Goal: Transaction & Acquisition: Download file/media

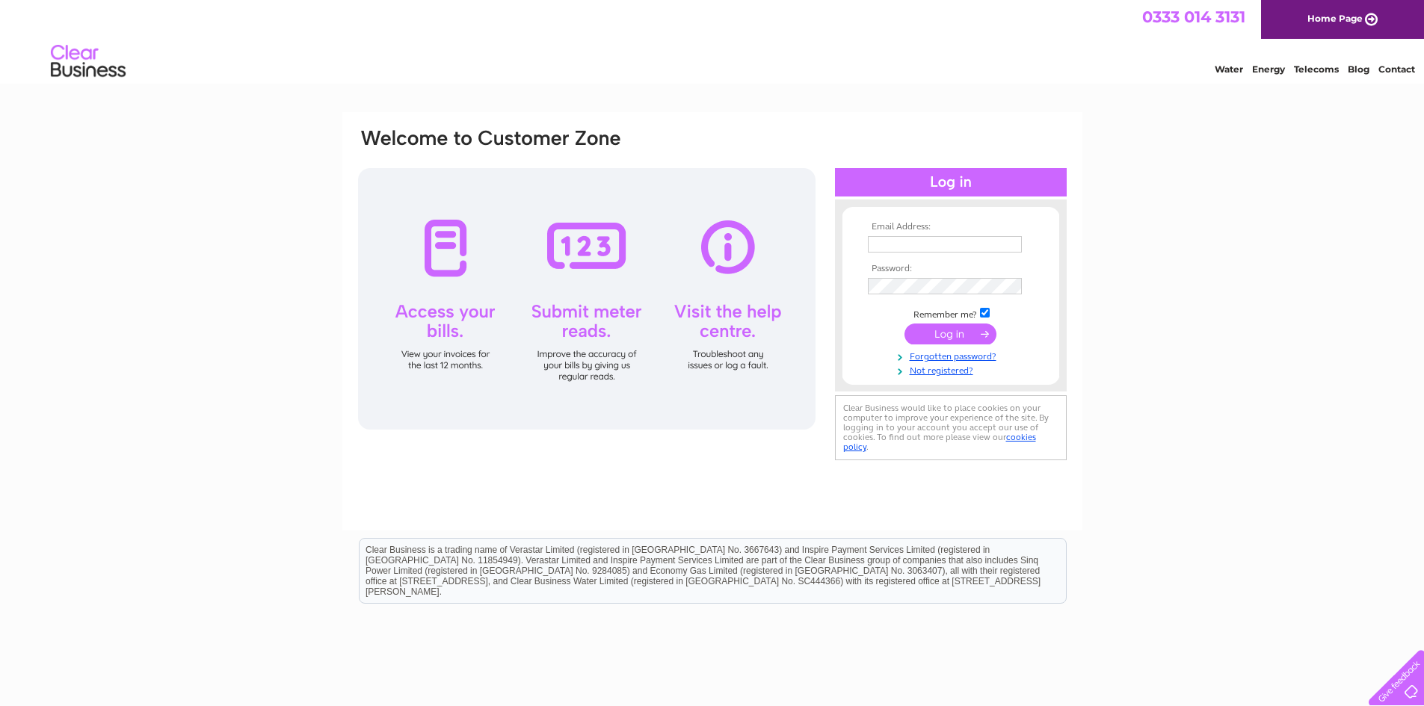
type input "blocks@propmanco.com"
click at [972, 330] on input "submit" at bounding box center [950, 334] width 92 height 21
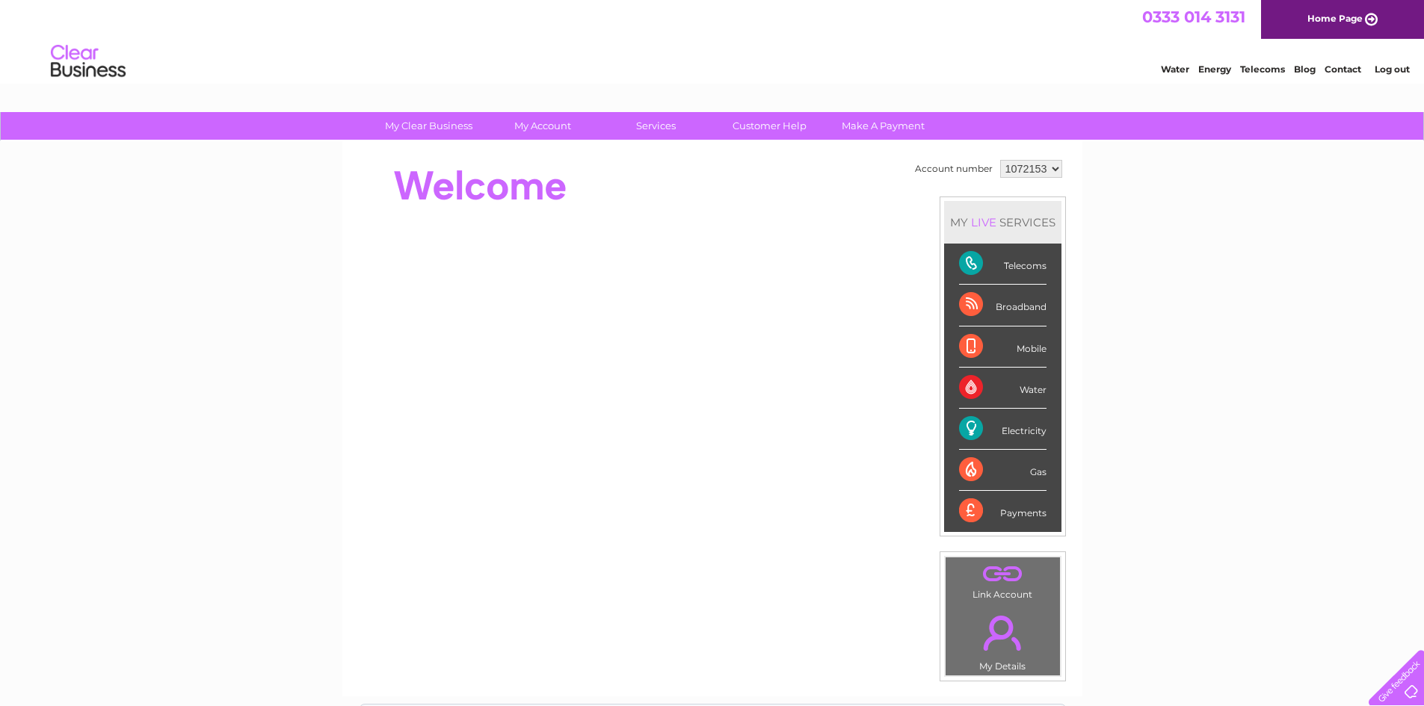
click at [1052, 170] on select "1072153 1117303 1117306 1117308 1117326 1132414 1134541" at bounding box center [1031, 169] width 62 height 18
select select "1117303"
click at [1000, 160] on select "1072153 1117303 1117306 1117308 1117326 1132414 1134541" at bounding box center [1031, 169] width 62 height 18
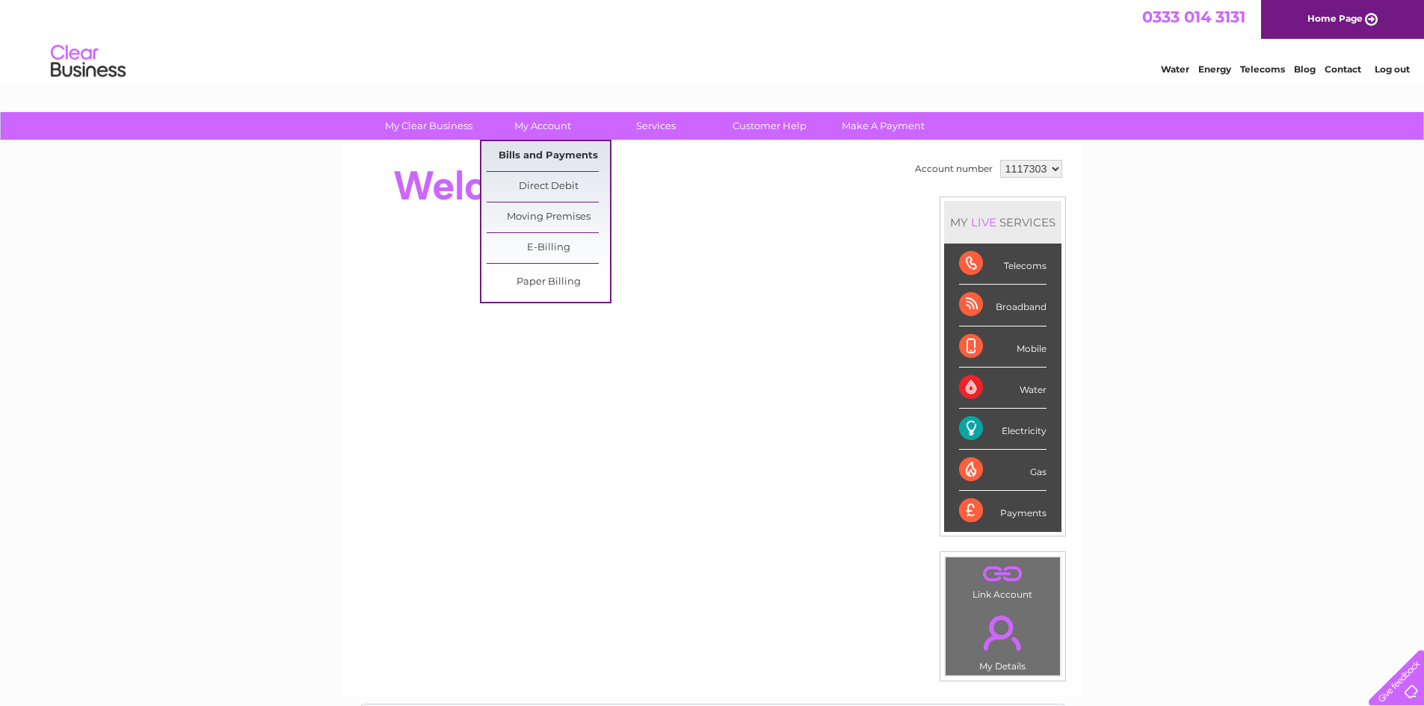
click at [544, 156] on link "Bills and Payments" at bounding box center [548, 156] width 123 height 30
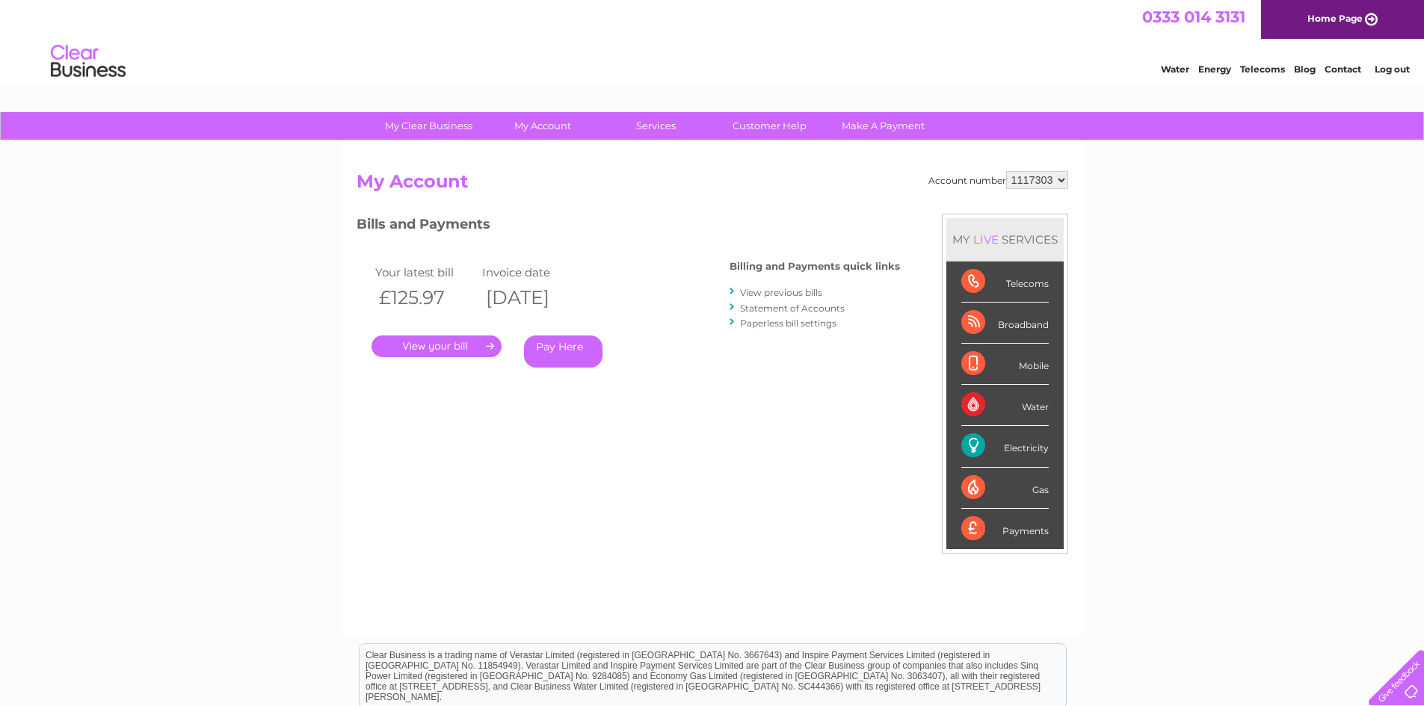
click at [435, 343] on link "." at bounding box center [436, 347] width 130 height 22
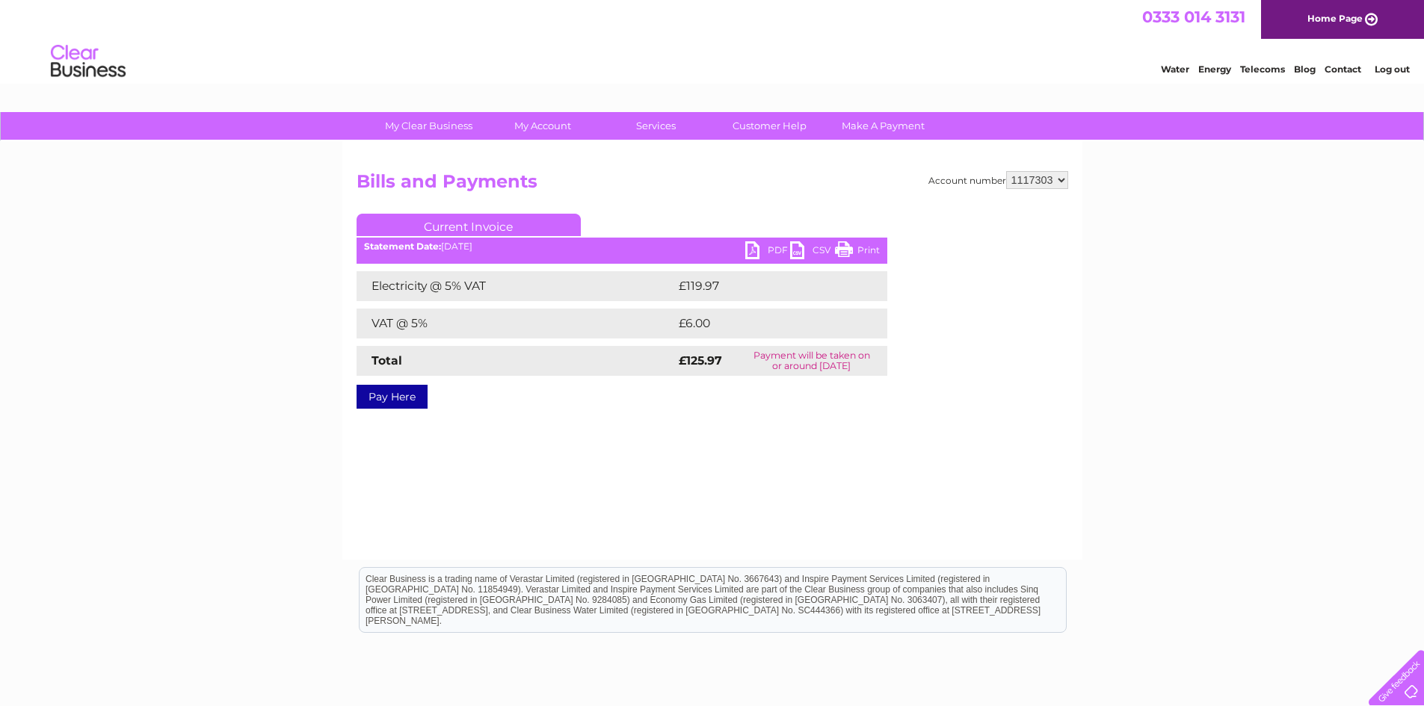
click at [771, 248] on link "PDF" at bounding box center [767, 252] width 45 height 22
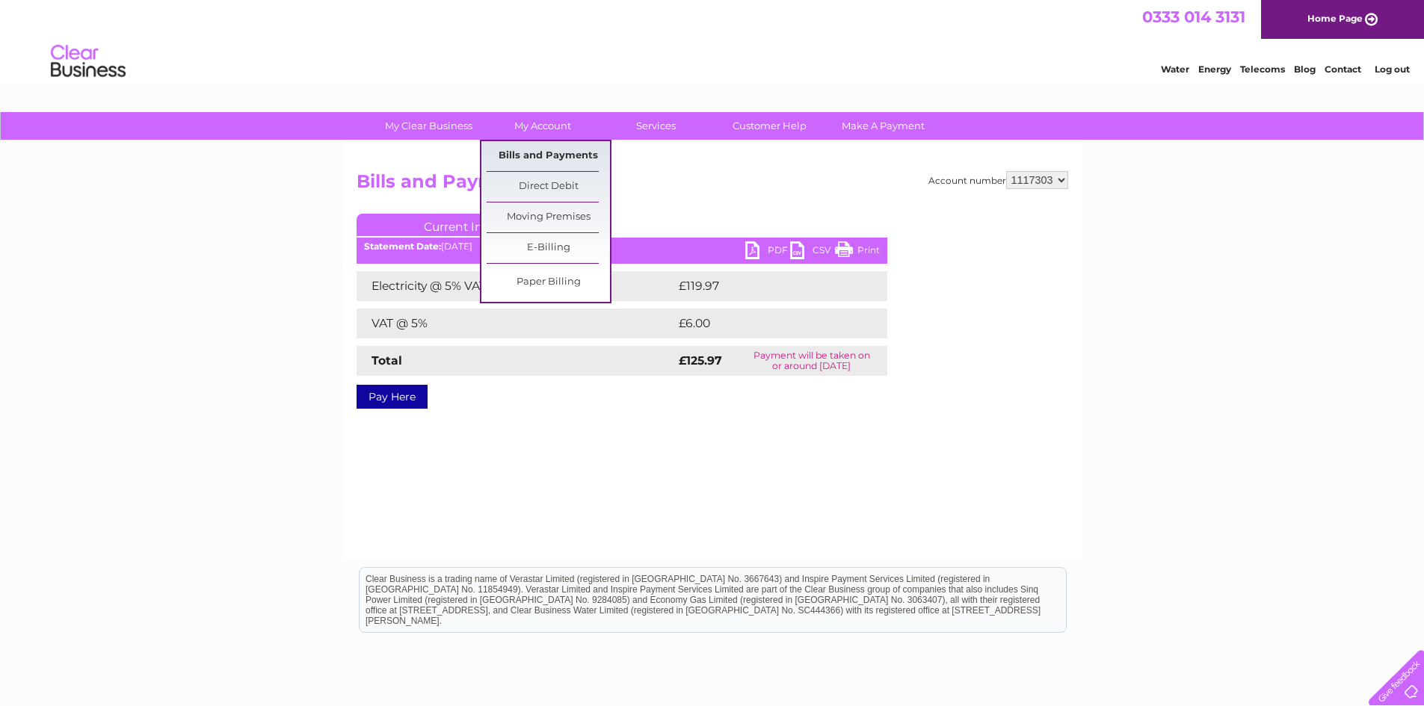
click at [554, 150] on link "Bills and Payments" at bounding box center [548, 156] width 123 height 30
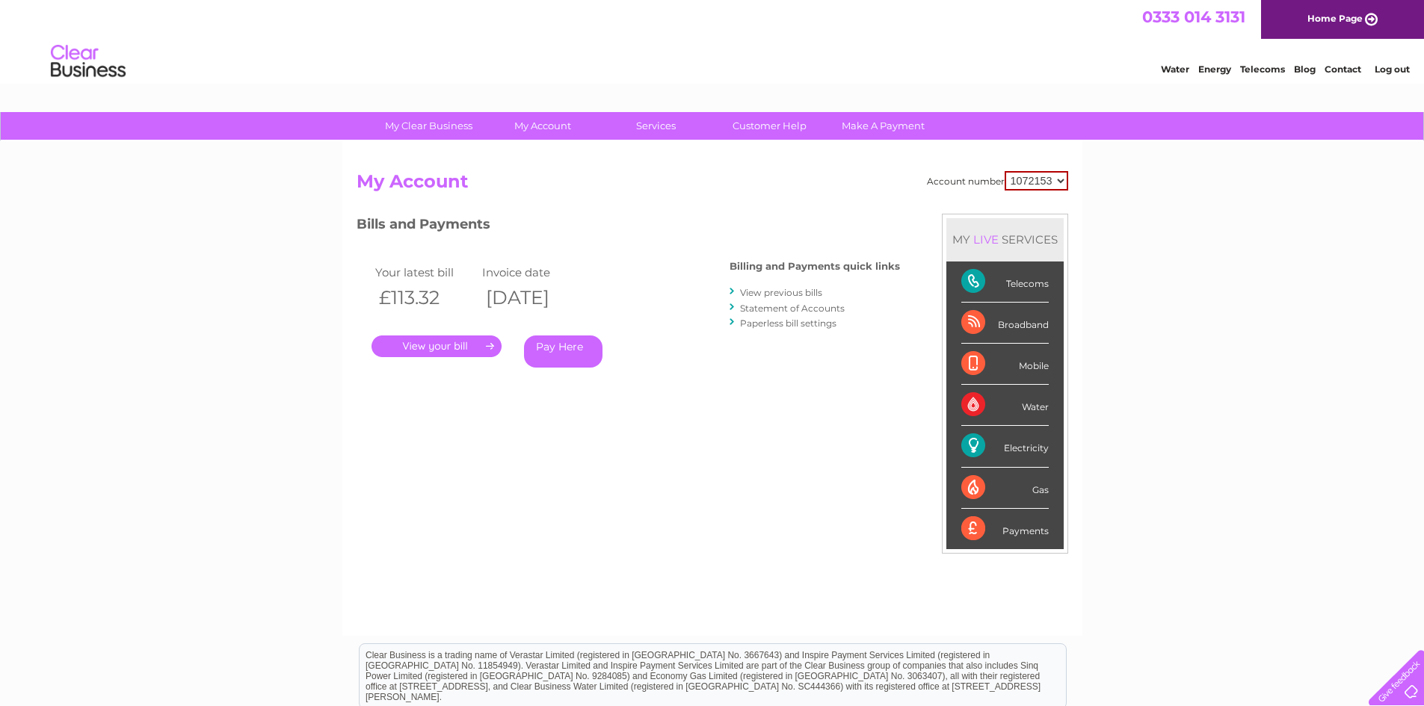
click at [1064, 184] on select "1072153 1117303 1117306 1117308 1117326 1132414 1134541" at bounding box center [1037, 180] width 64 height 19
select select "1117303"
click at [1005, 171] on select "1072153 1117303 1117306 1117308 1117326 1132414 1134541" at bounding box center [1037, 180] width 64 height 19
click at [794, 293] on link "View previous bills" at bounding box center [781, 292] width 82 height 11
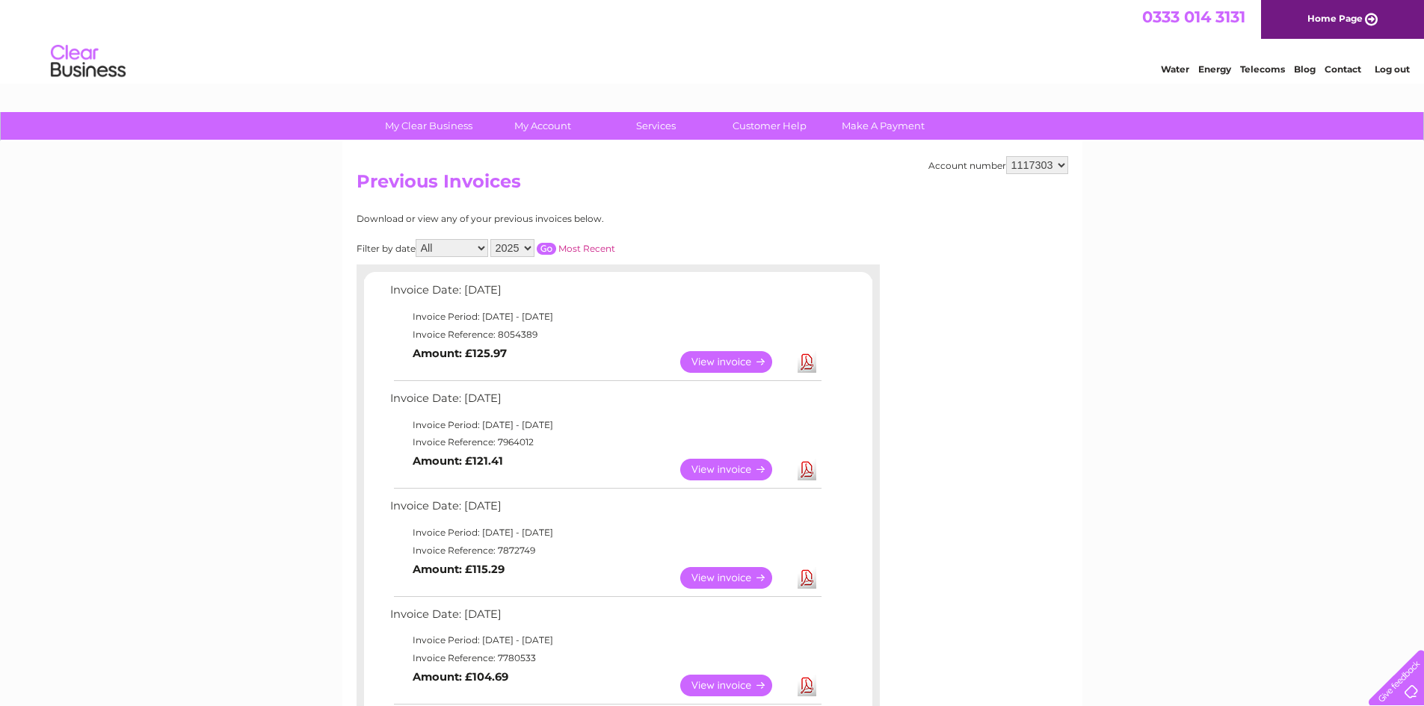
scroll to position [224, 0]
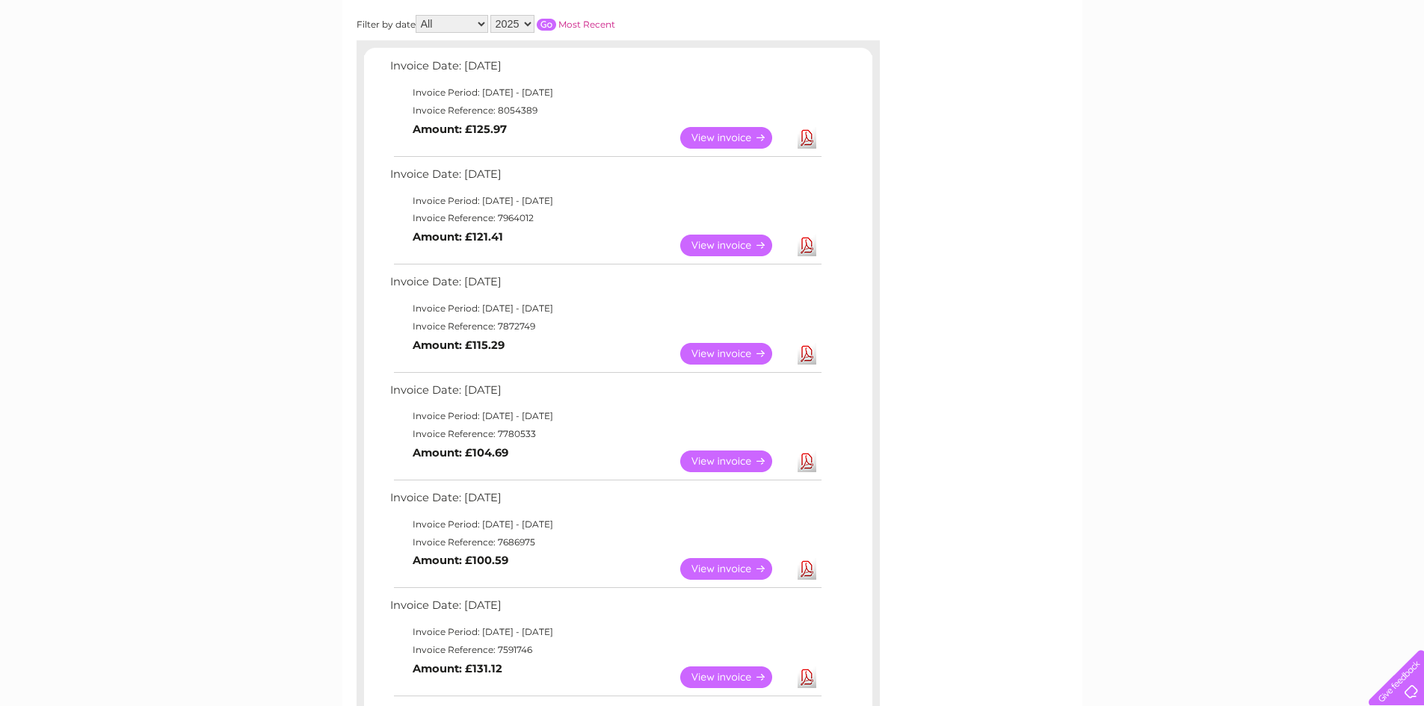
click at [802, 244] on link "Download" at bounding box center [806, 246] width 19 height 22
click at [810, 356] on link "Download" at bounding box center [806, 354] width 19 height 22
click at [809, 461] on link "Download" at bounding box center [806, 462] width 19 height 22
click at [806, 570] on link "Download" at bounding box center [806, 569] width 19 height 22
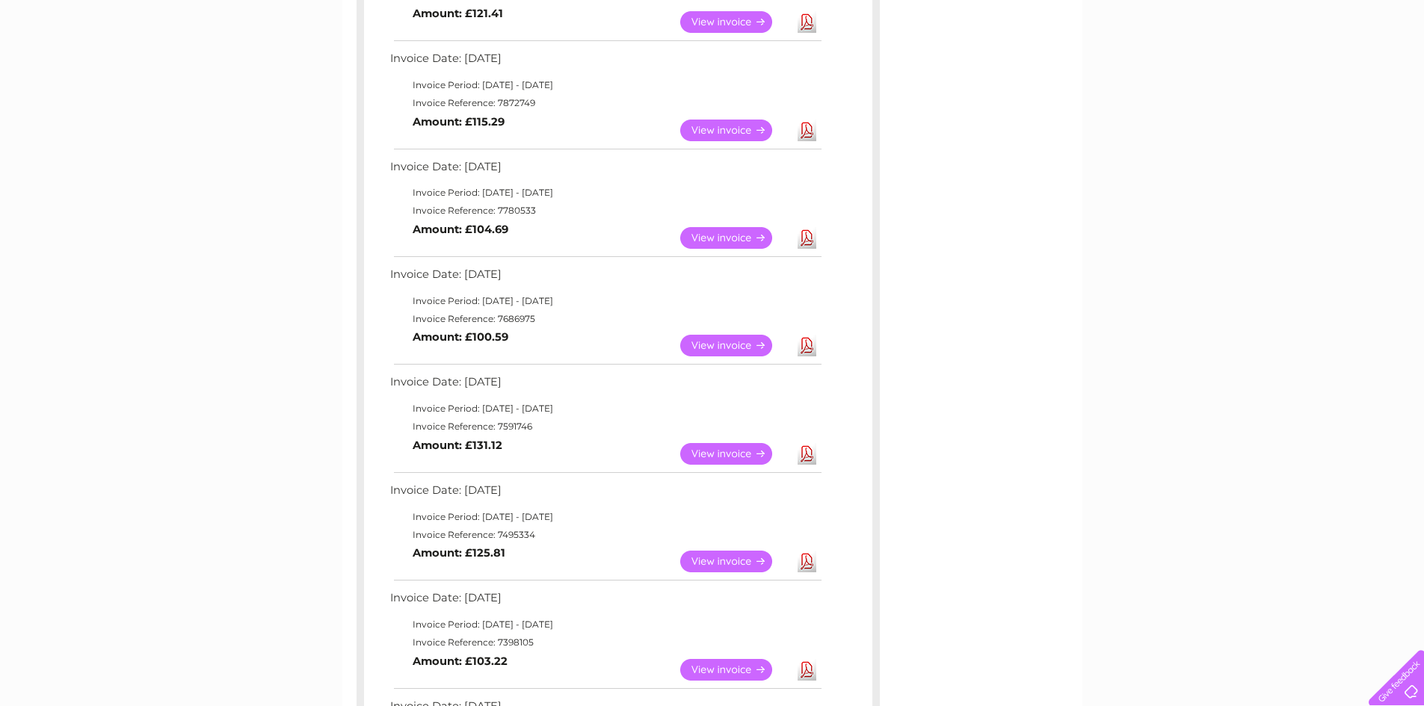
scroll to position [448, 0]
click at [809, 450] on link "Download" at bounding box center [806, 453] width 19 height 22
click at [804, 559] on link "Download" at bounding box center [806, 561] width 19 height 22
click at [803, 667] on link "Download" at bounding box center [806, 669] width 19 height 22
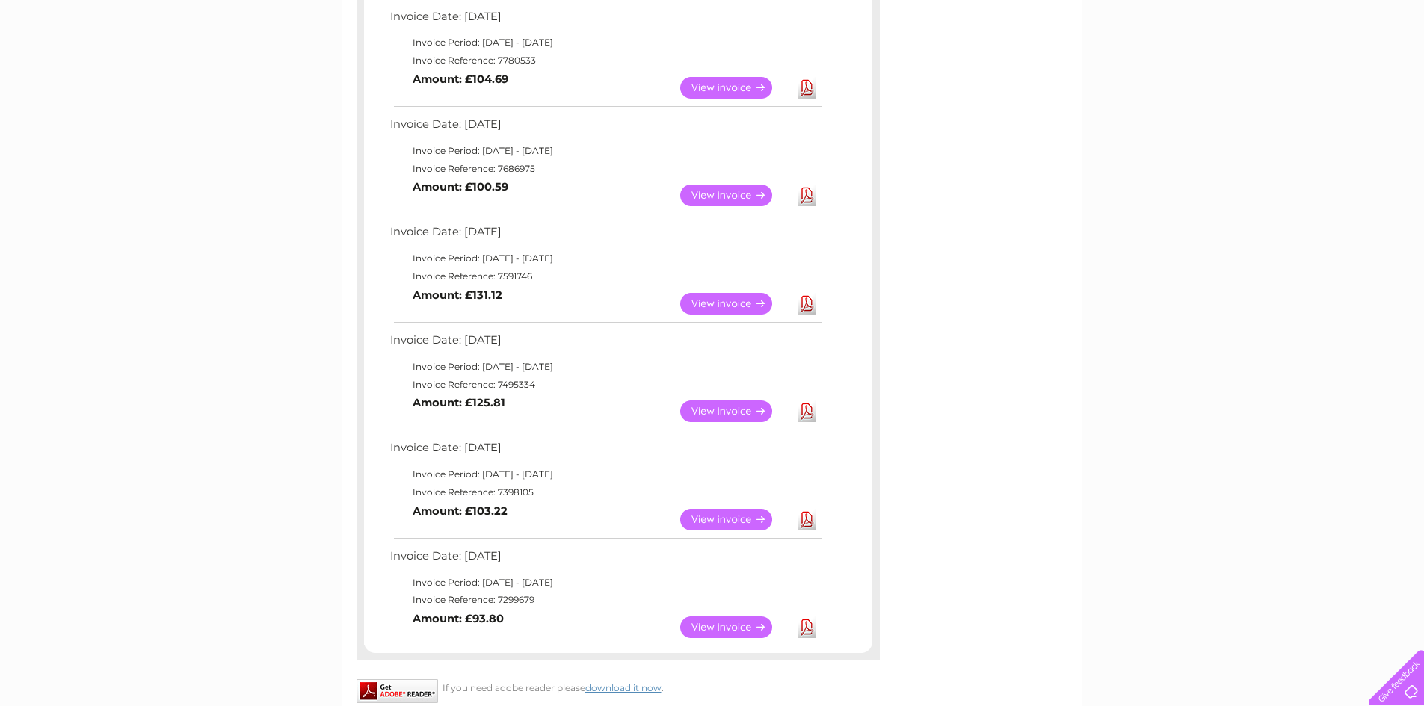
scroll to position [747, 0]
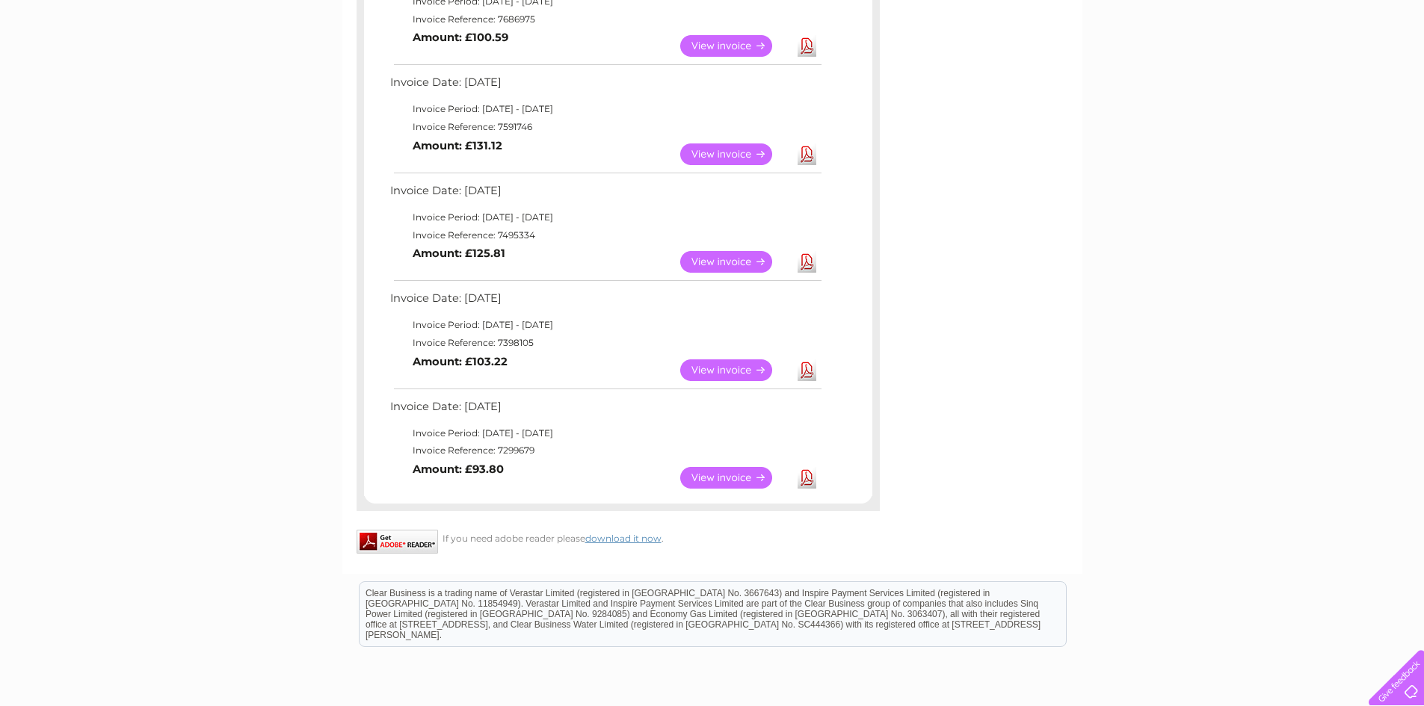
click at [809, 474] on link "Download" at bounding box center [806, 478] width 19 height 22
